Goal: Task Accomplishment & Management: Manage account settings

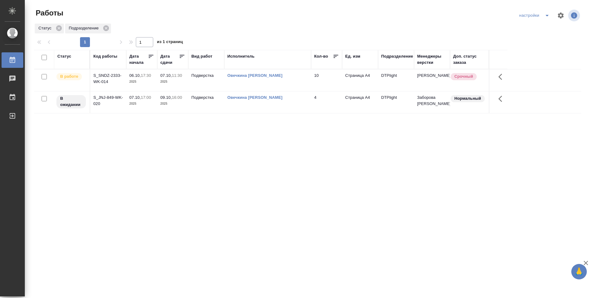
click at [202, 83] on td "Подверстка" at bounding box center [206, 80] width 36 height 22
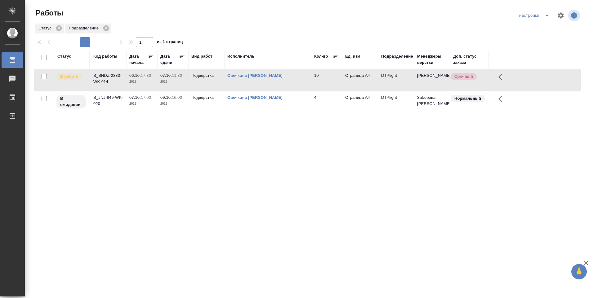
click at [202, 83] on td "Подверстка" at bounding box center [206, 80] width 36 height 22
click at [202, 82] on td "Подверстка" at bounding box center [206, 80] width 36 height 22
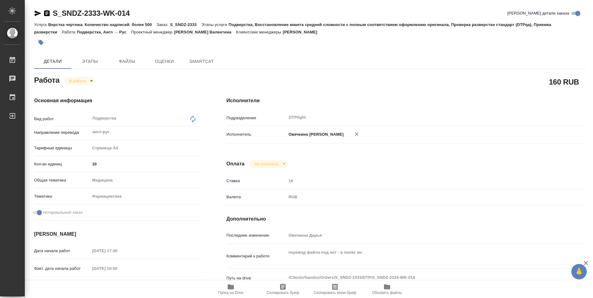
type textarea "x"
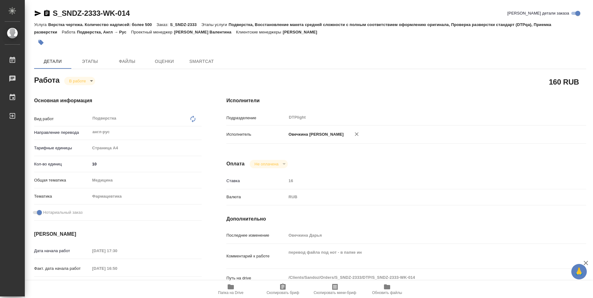
type textarea "x"
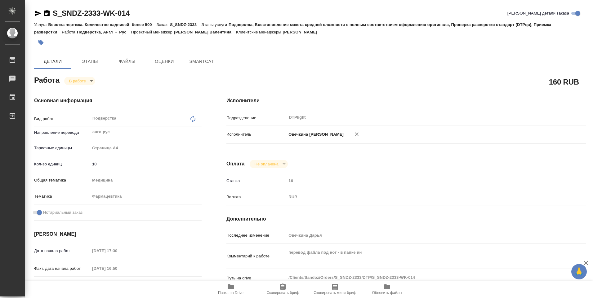
type textarea "x"
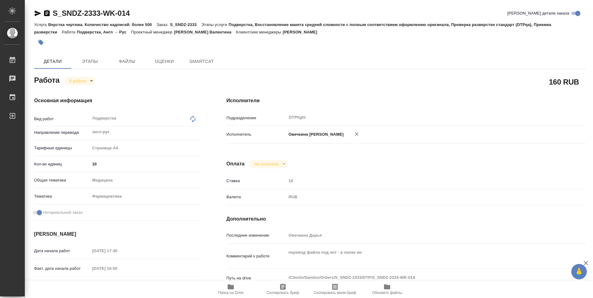
type textarea "x"
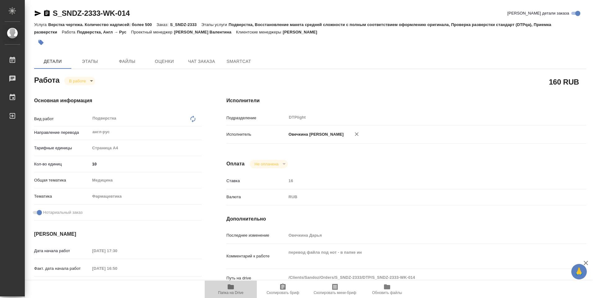
click at [233, 288] on icon "button" at bounding box center [231, 287] width 6 height 5
type textarea "x"
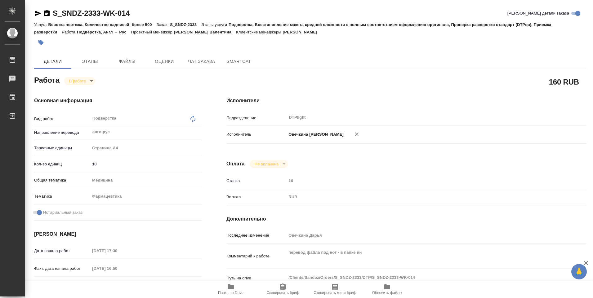
type textarea "x"
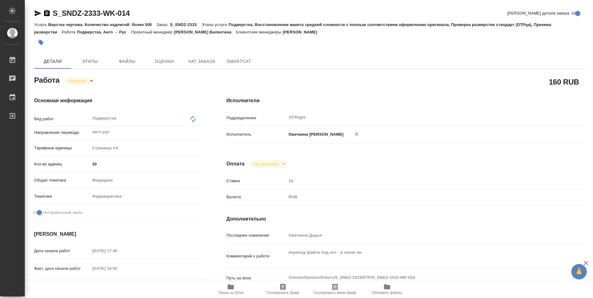
type textarea "x"
click at [91, 80] on body "🙏 .cls-1 fill:#fff; AWATERA Ovechkina Darya Работы 0 Чаты График Выйти S_SNDZ-2…" at bounding box center [296, 149] width 593 height 298
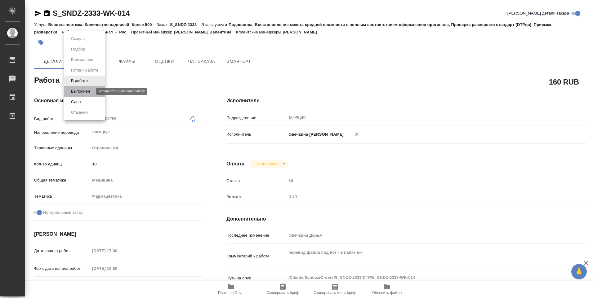
click at [87, 91] on button "Выполнен" at bounding box center [80, 91] width 23 height 7
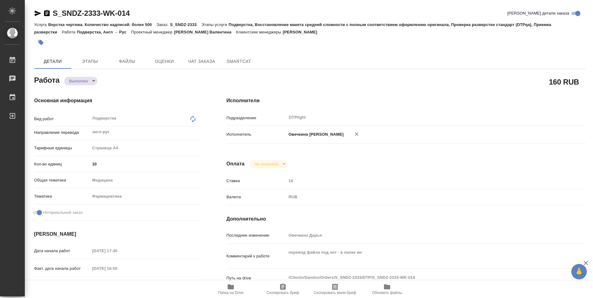
type textarea "x"
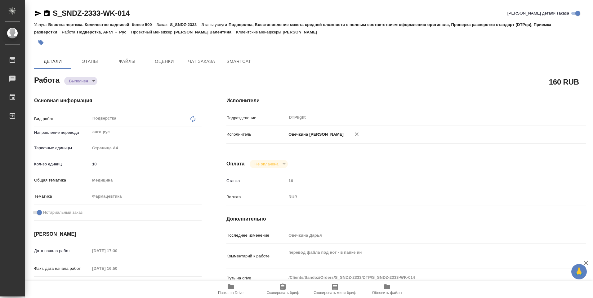
type textarea "x"
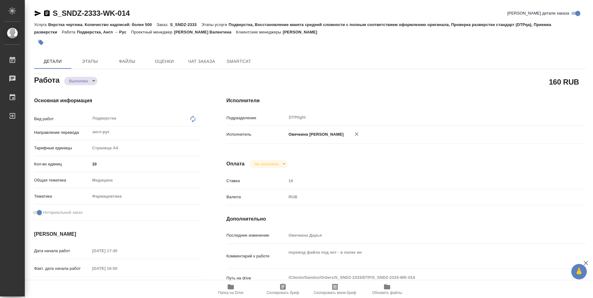
type textarea "x"
